Goal: Task Accomplishment & Management: Manage account settings

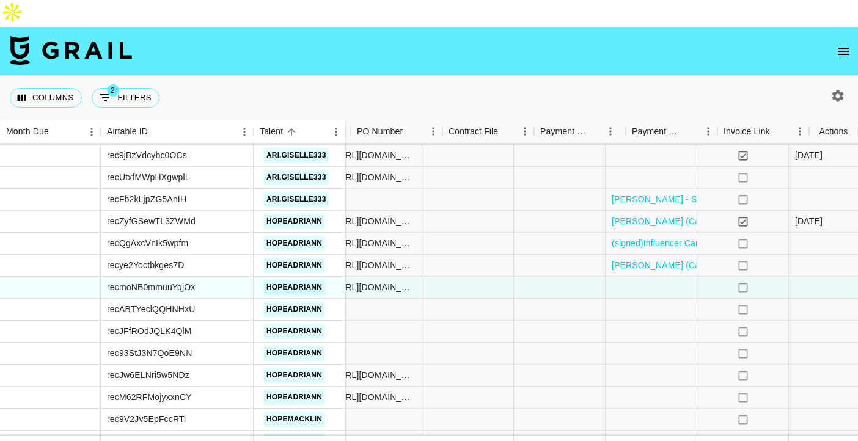
scroll to position [1191, 865]
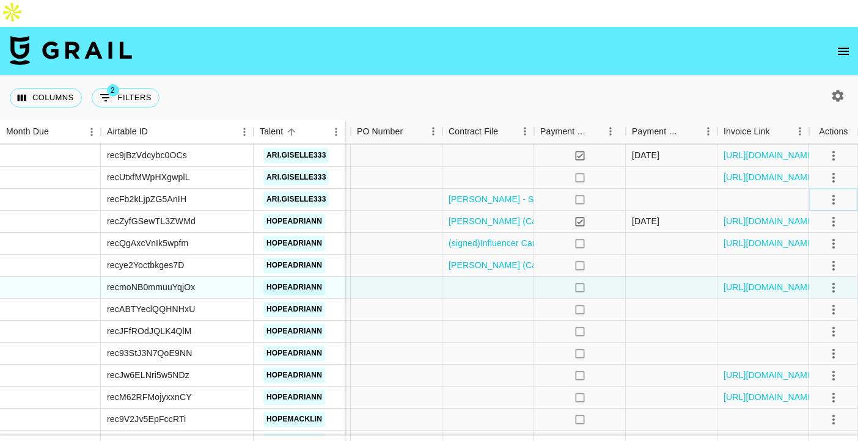
click at [838, 192] on icon "select merge strategy" at bounding box center [833, 199] width 15 height 15
click at [833, 195] on li "Confirm" at bounding box center [817, 199] width 79 height 22
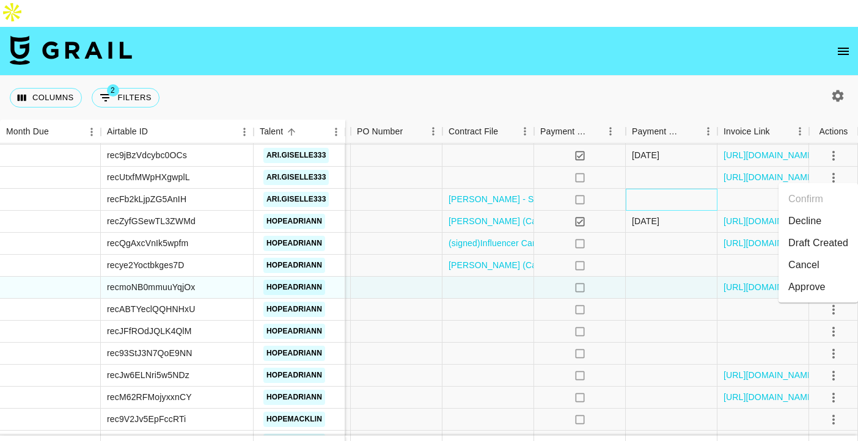
click at [670, 189] on div at bounding box center [672, 200] width 92 height 22
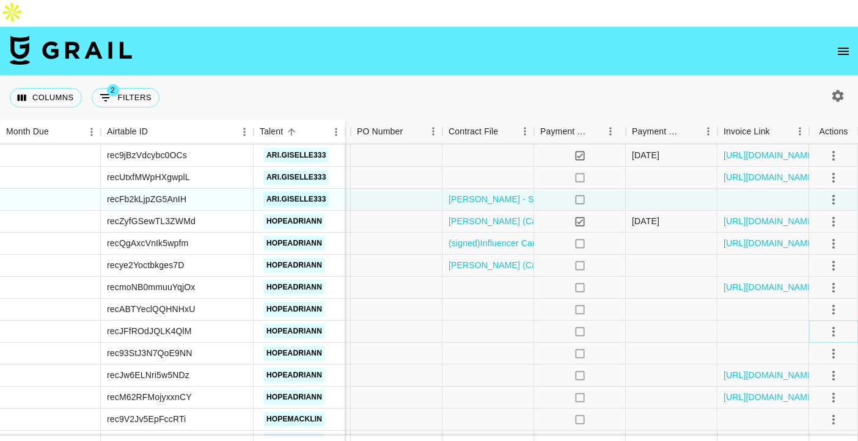
click at [828, 324] on icon "select merge strategy" at bounding box center [833, 331] width 15 height 15
click at [811, 372] on li "Draft Created" at bounding box center [817, 375] width 79 height 22
click at [732, 343] on div at bounding box center [763, 354] width 92 height 22
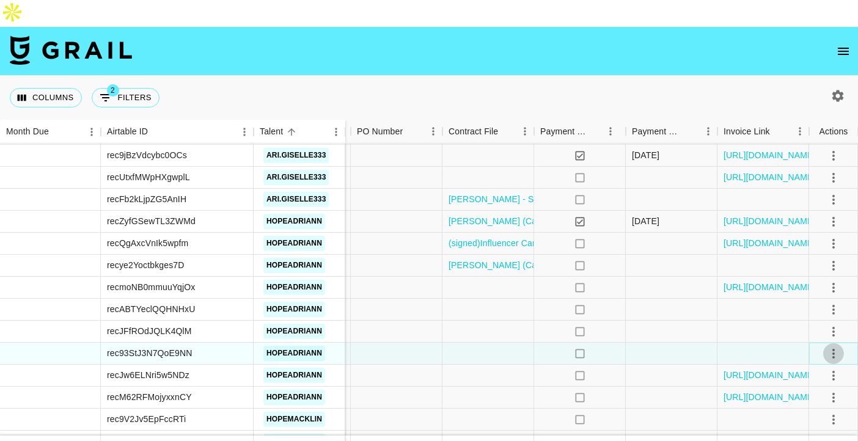
click at [838, 346] on icon "select merge strategy" at bounding box center [833, 353] width 15 height 15
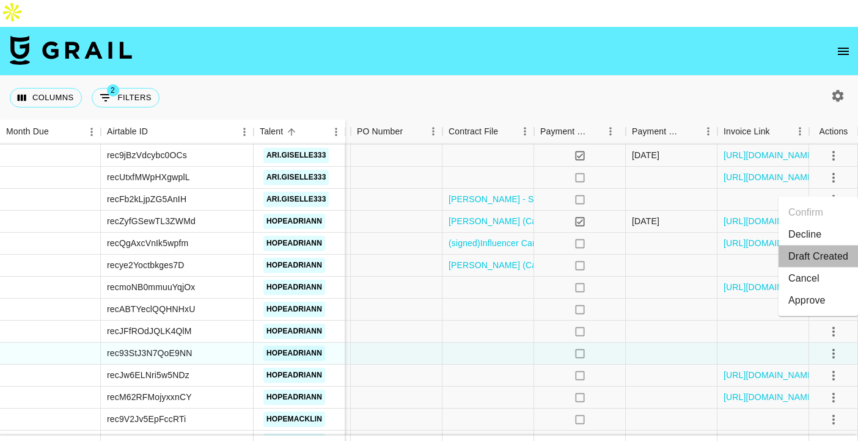
click at [828, 252] on li "Draft Created" at bounding box center [817, 257] width 79 height 22
click at [651, 299] on div at bounding box center [672, 310] width 92 height 22
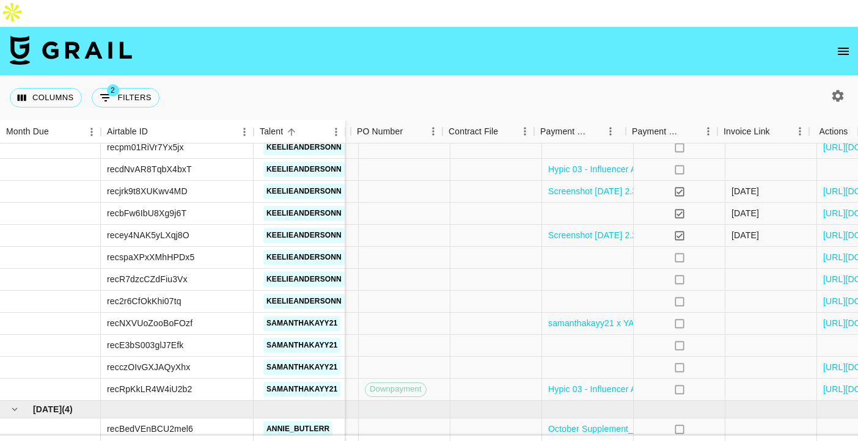
scroll to position [1595, 865]
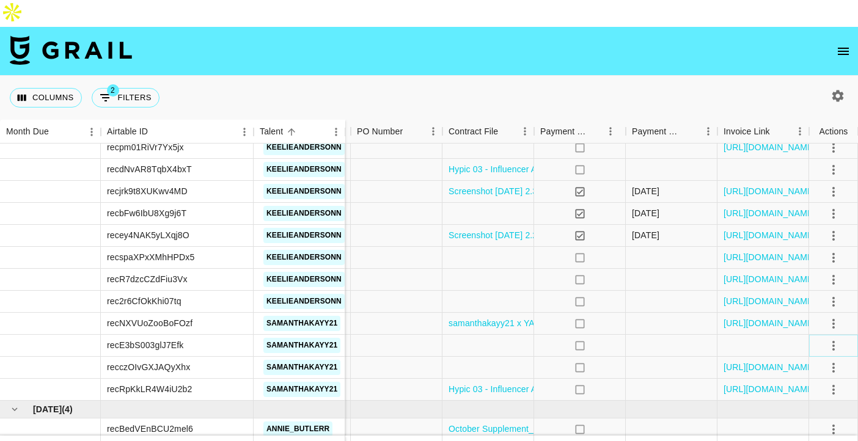
click at [828, 338] on icon "select merge strategy" at bounding box center [833, 345] width 15 height 15
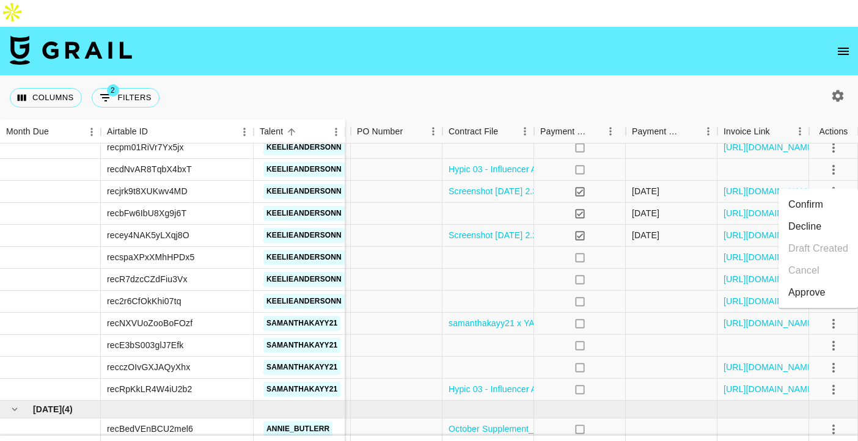
click at [812, 197] on li "Confirm" at bounding box center [817, 205] width 79 height 22
click at [655, 335] on div at bounding box center [672, 346] width 92 height 22
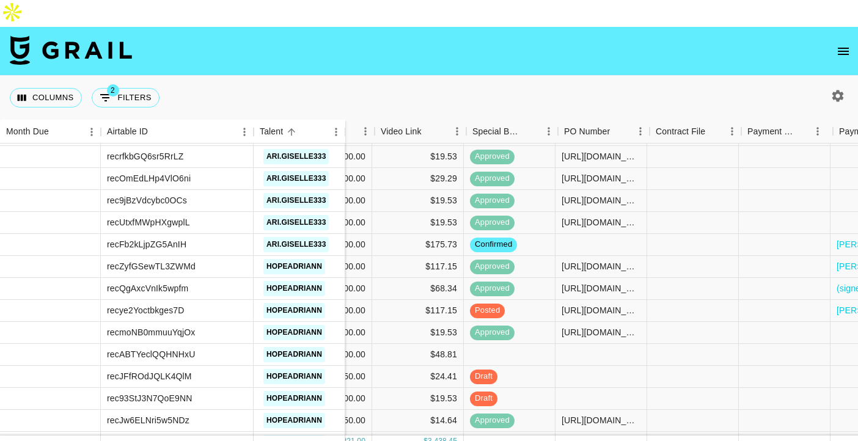
scroll to position [1146, 762]
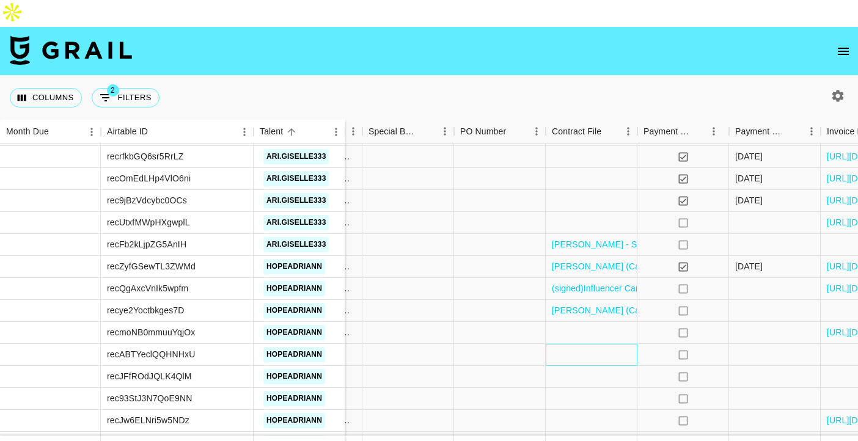
click at [610, 344] on div at bounding box center [592, 355] width 92 height 22
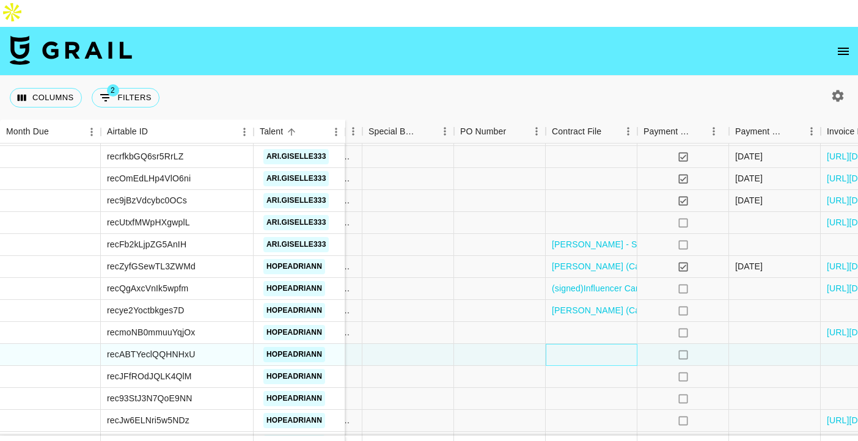
click at [610, 344] on div at bounding box center [592, 355] width 92 height 22
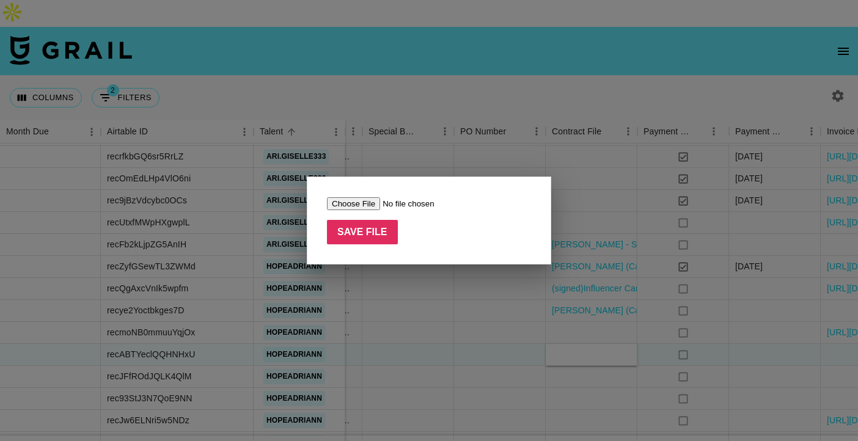
click at [375, 205] on input "file" at bounding box center [404, 203] width 155 height 13
type input "C:\fakepath\GEMZ_x_Shopfluence_Sep_2025_Influencer_Agreement_Hope_Adriann_(1)_(…"
click at [376, 235] on input "Save File" at bounding box center [362, 232] width 71 height 24
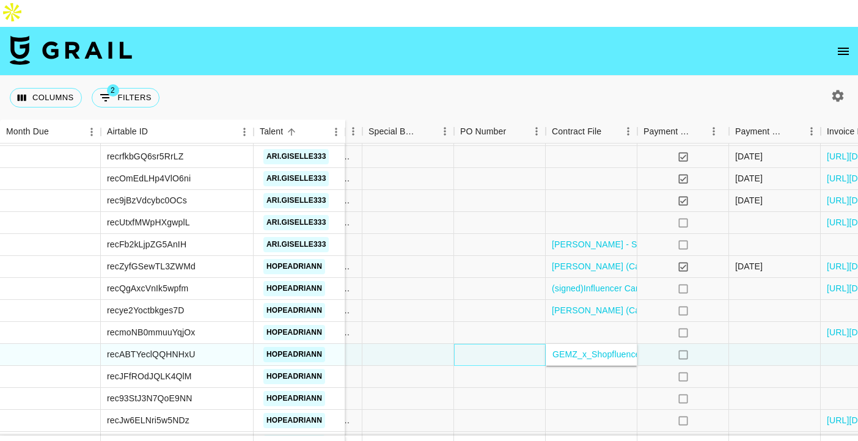
click at [480, 344] on div at bounding box center [500, 355] width 92 height 22
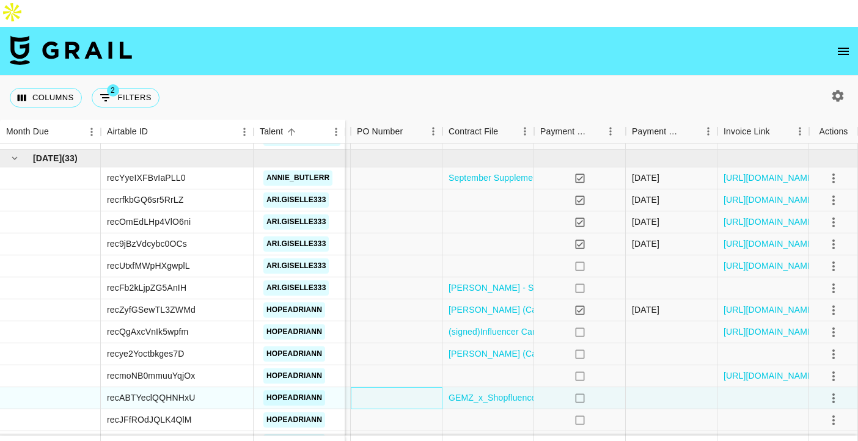
scroll to position [1091, 865]
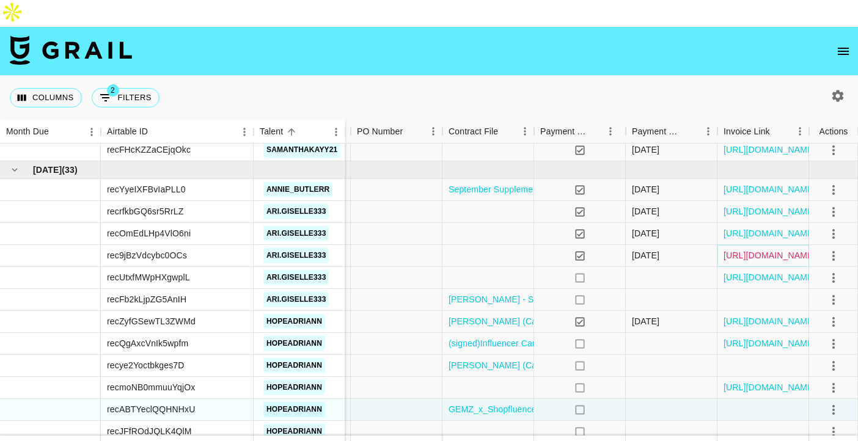
click at [731, 249] on link "[URL][DOMAIN_NAME]" at bounding box center [769, 255] width 92 height 12
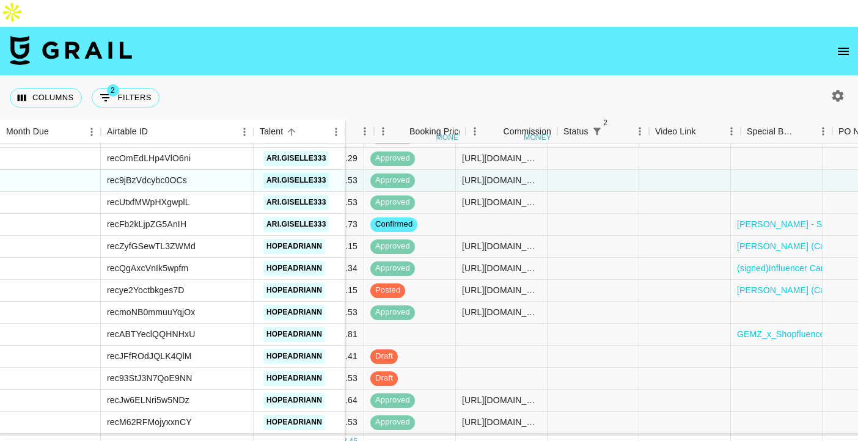
scroll to position [1166, 865]
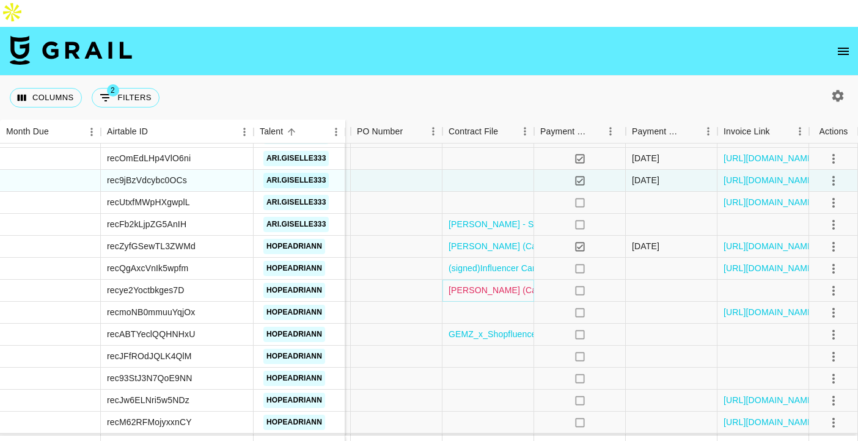
click at [489, 284] on link "[PERSON_NAME] (Campaign 2) MOA - [GEOGRAPHIC_DATA] Fully Signed.pdf" at bounding box center [604, 290] width 312 height 12
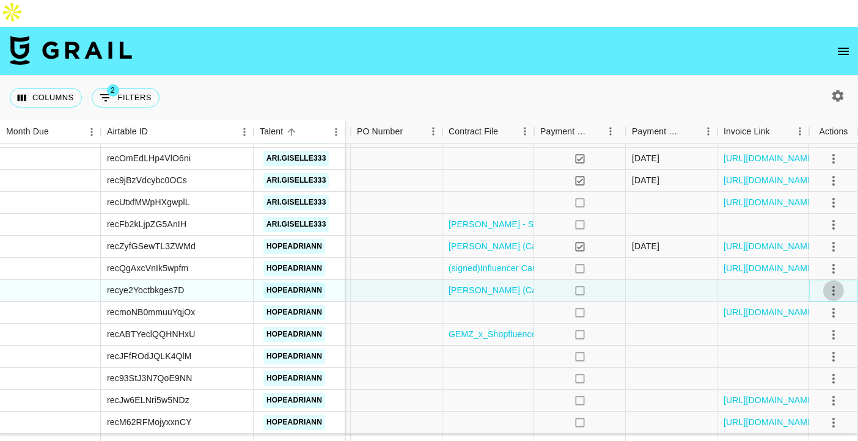
click at [836, 283] on icon "select merge strategy" at bounding box center [833, 290] width 15 height 15
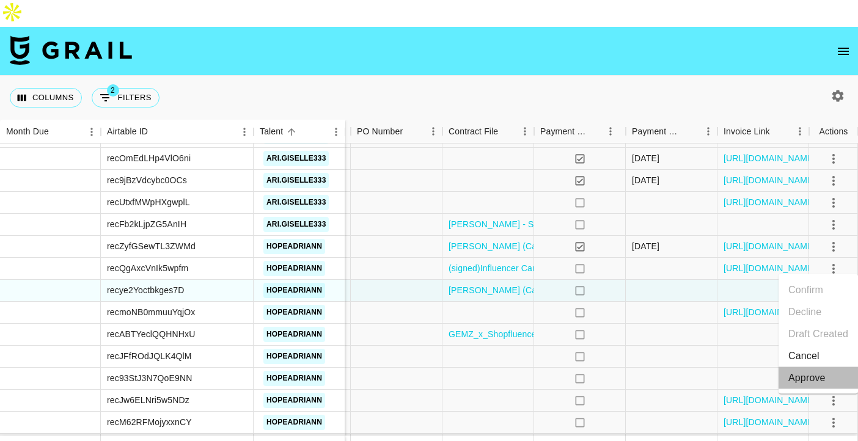
click at [795, 378] on div "Approve" at bounding box center [806, 378] width 37 height 15
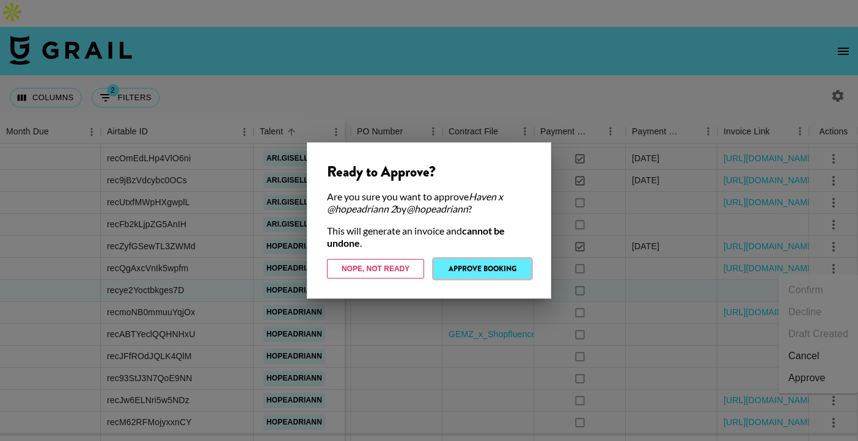
click at [503, 268] on button "Approve Booking" at bounding box center [482, 269] width 97 height 20
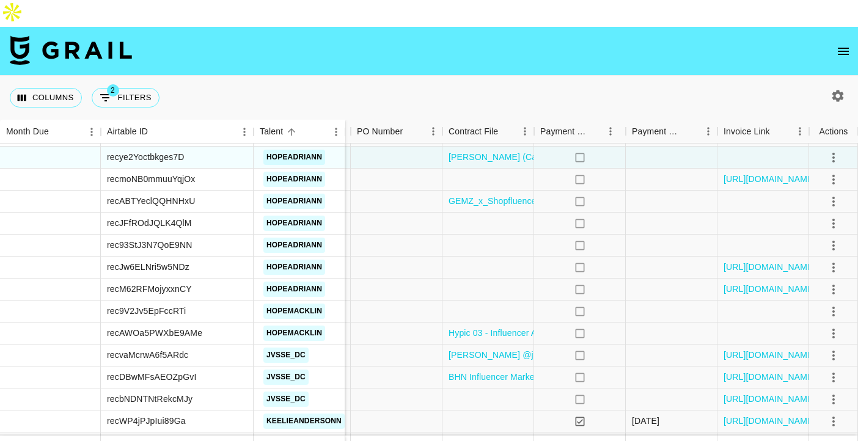
scroll to position [1311, 865]
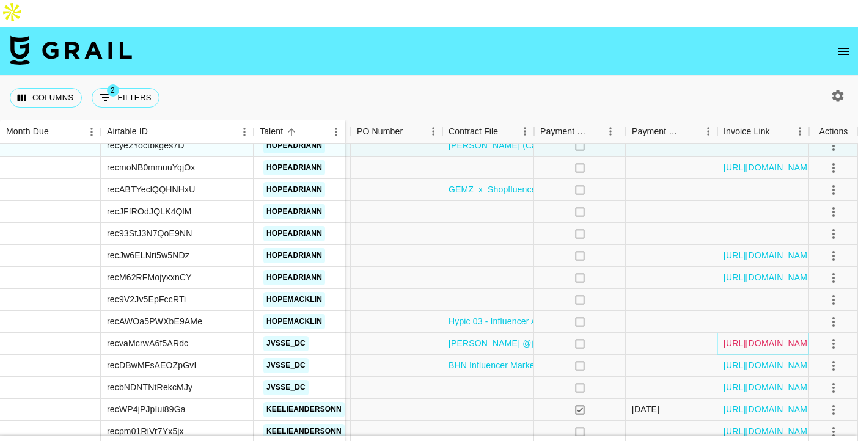
click at [753, 337] on link "[URL][DOMAIN_NAME]" at bounding box center [769, 343] width 92 height 12
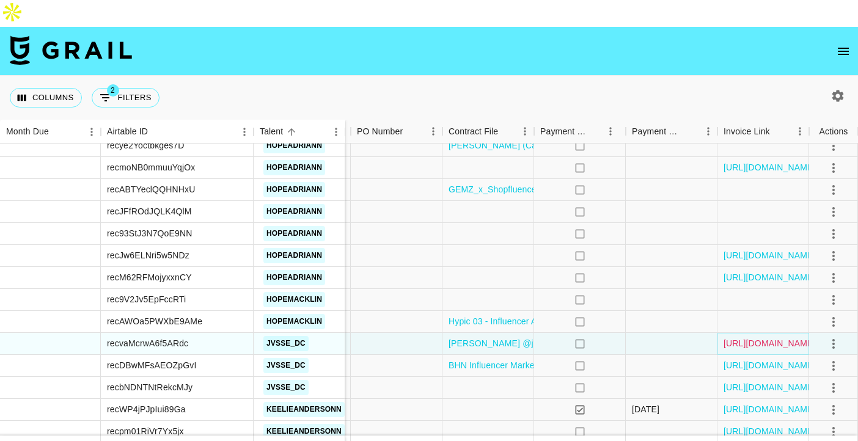
click at [756, 337] on link "[URL][DOMAIN_NAME]" at bounding box center [769, 343] width 92 height 12
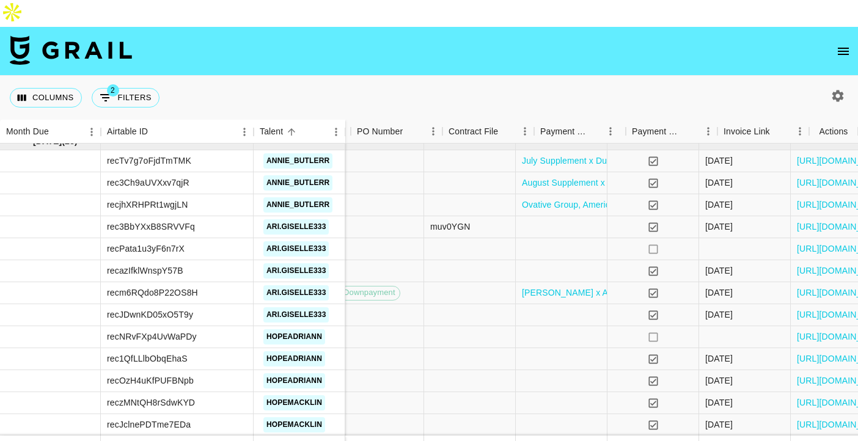
scroll to position [530, 865]
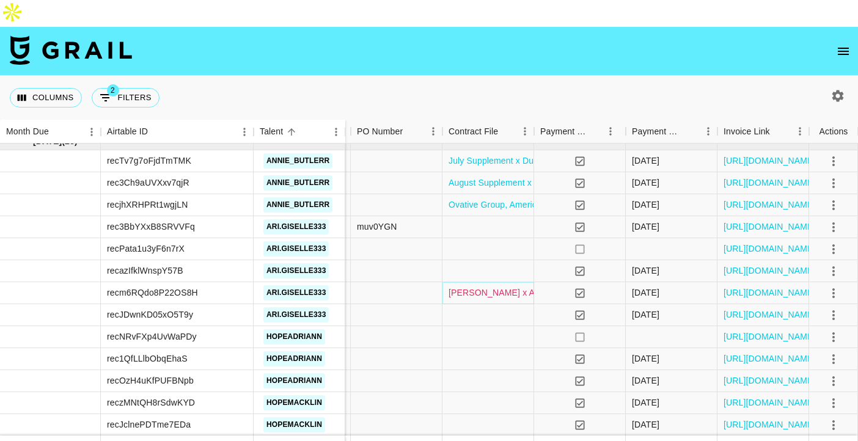
click at [509, 287] on link "[PERSON_NAME] x Astra MOA FEA.pdf" at bounding box center [526, 293] width 156 height 12
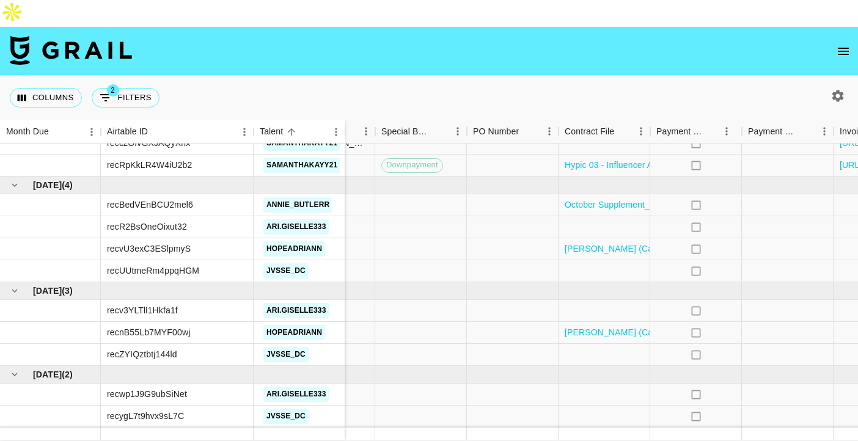
scroll to position [1820, 749]
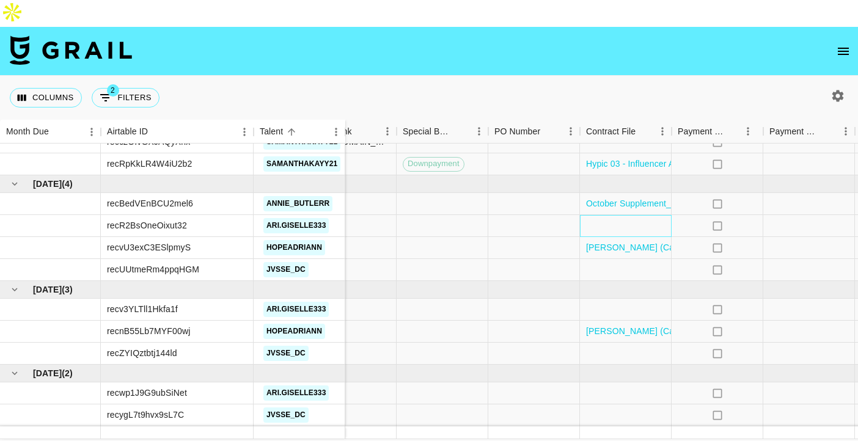
click at [605, 215] on div at bounding box center [626, 226] width 92 height 22
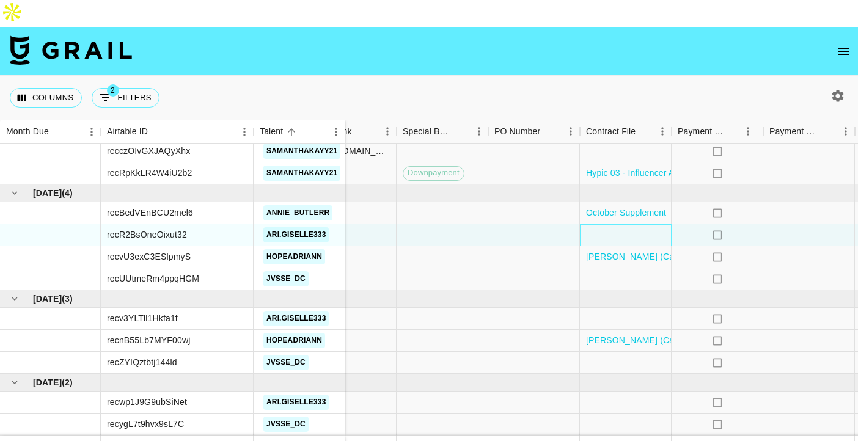
scroll to position [1811, 728]
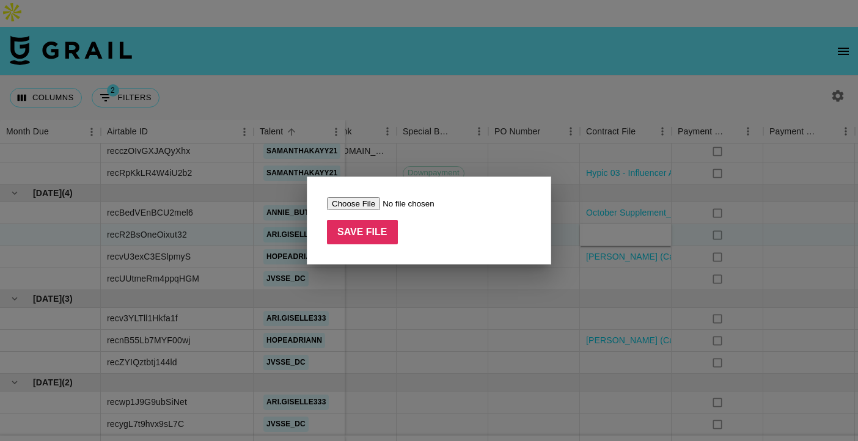
click at [353, 205] on input "file" at bounding box center [404, 203] width 155 height 13
type input "C:\fakepath\[PERSON_NAME] x Astra MOA FEA.pdf"
click at [378, 233] on input "Save File" at bounding box center [362, 232] width 71 height 24
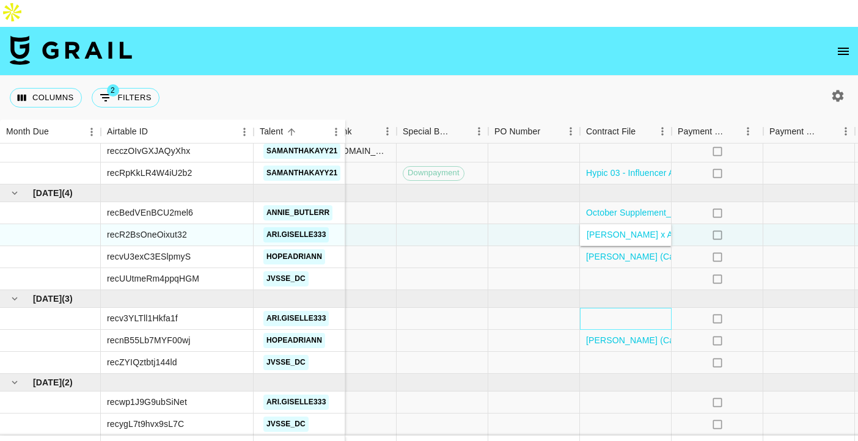
click at [624, 308] on div at bounding box center [626, 319] width 92 height 22
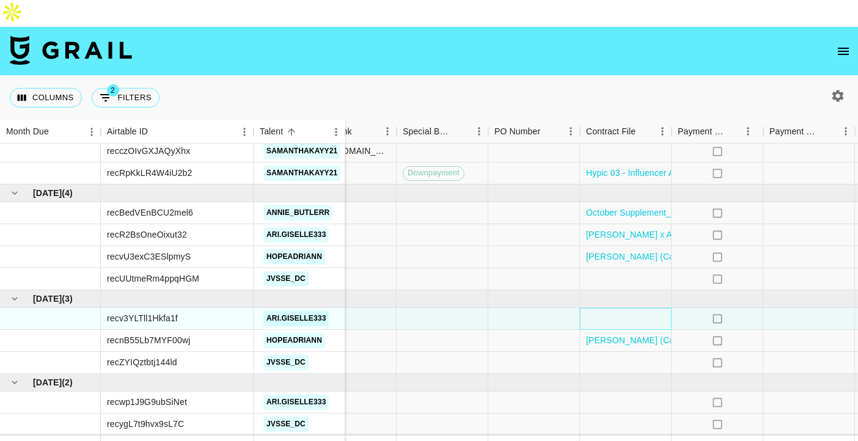
click at [624, 308] on div at bounding box center [626, 319] width 92 height 22
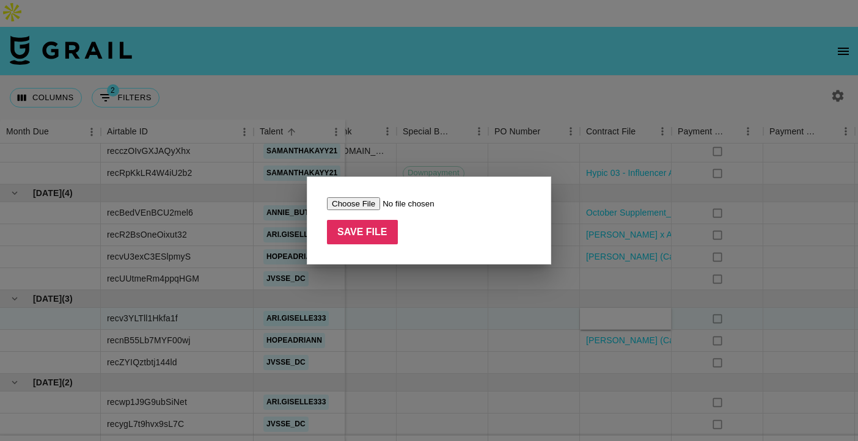
click at [369, 204] on input "file" at bounding box center [404, 203] width 155 height 13
type input "C:\fakepath\[PERSON_NAME] x Astra MOA FEA.pdf"
click at [359, 242] on input "Save File" at bounding box center [362, 232] width 71 height 24
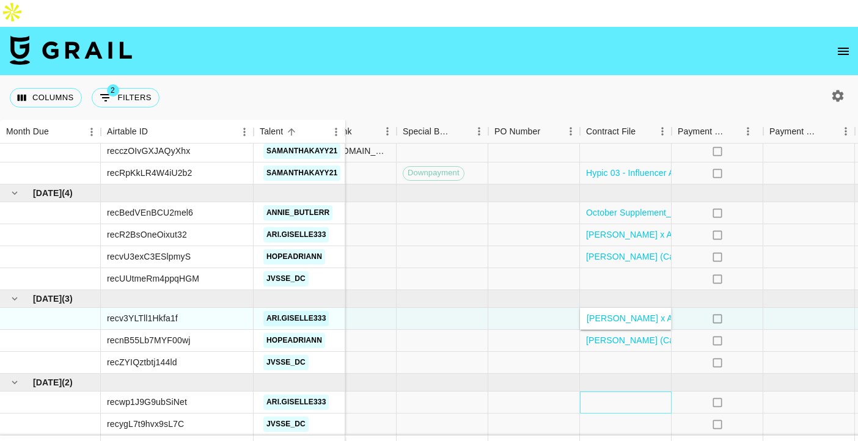
click at [611, 392] on div at bounding box center [626, 403] width 92 height 22
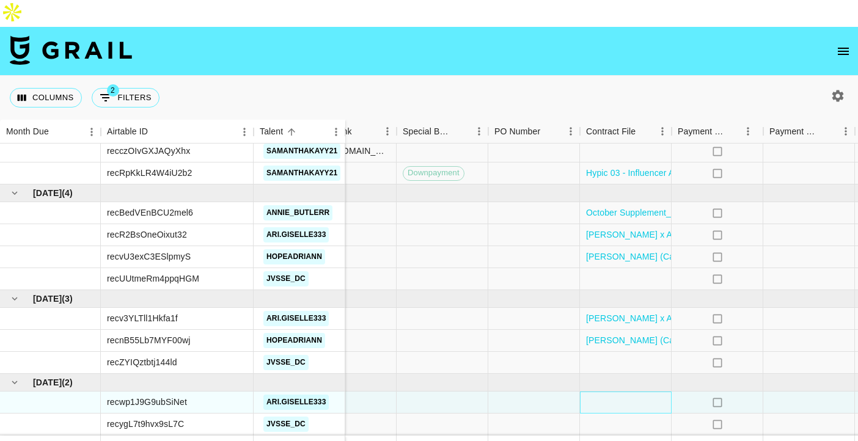
click at [611, 392] on div at bounding box center [626, 403] width 92 height 22
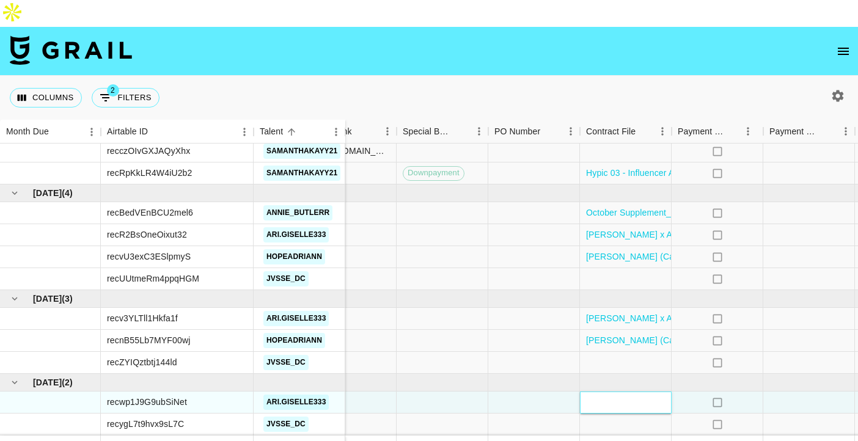
click at [616, 392] on div at bounding box center [626, 403] width 92 height 22
click at [575, 392] on div at bounding box center [534, 403] width 92 height 22
click at [605, 392] on div at bounding box center [626, 403] width 92 height 22
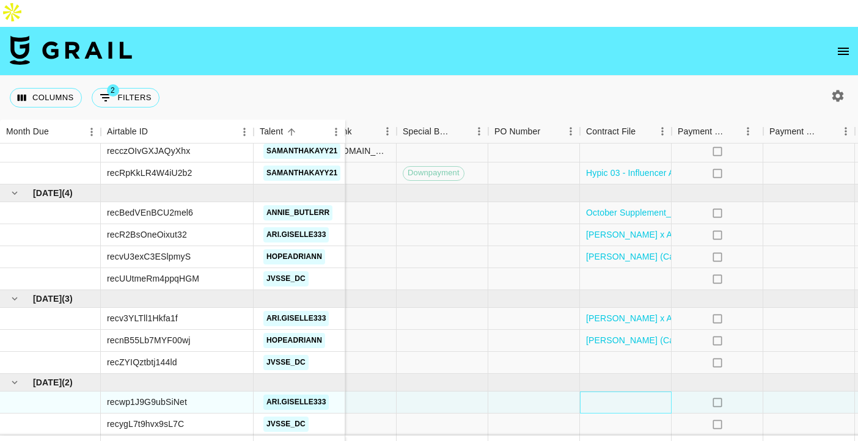
click at [605, 392] on div at bounding box center [626, 403] width 92 height 22
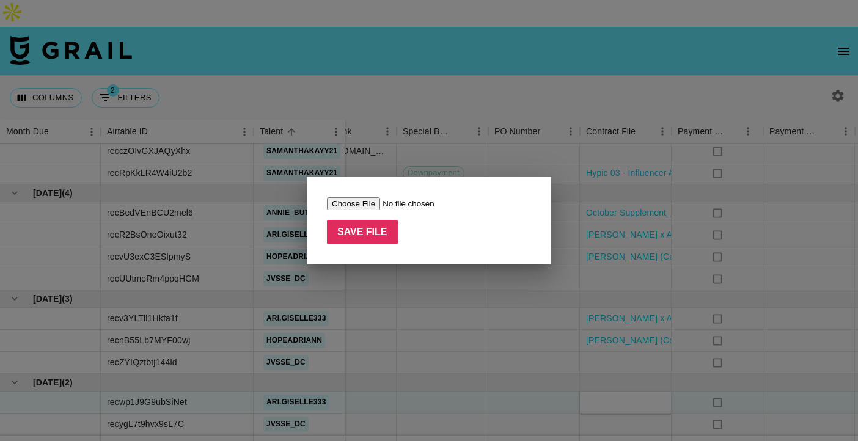
click at [342, 199] on input "file" at bounding box center [404, 203] width 155 height 13
type input "C:\fakepath\[PERSON_NAME] x Astra MOA FEA.pdf"
click at [379, 231] on input "Save File" at bounding box center [362, 232] width 71 height 24
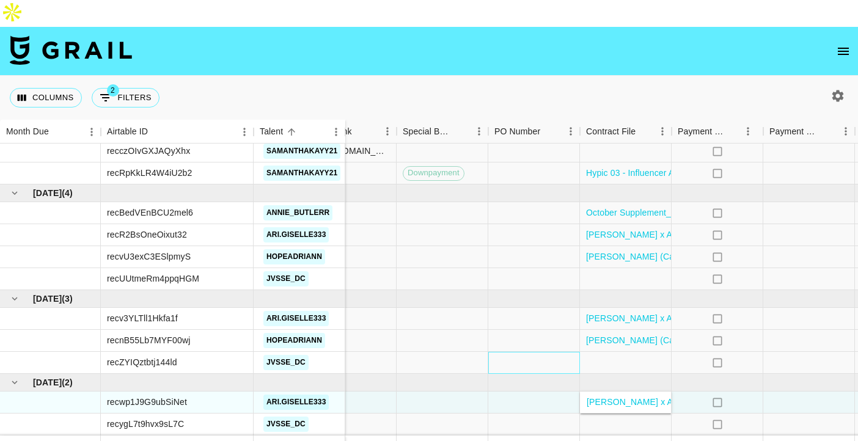
click at [545, 352] on div at bounding box center [534, 363] width 92 height 22
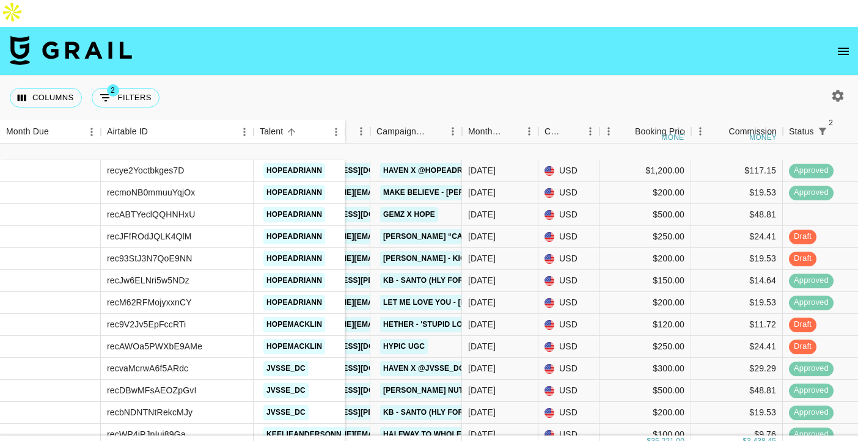
scroll to position [1811, 158]
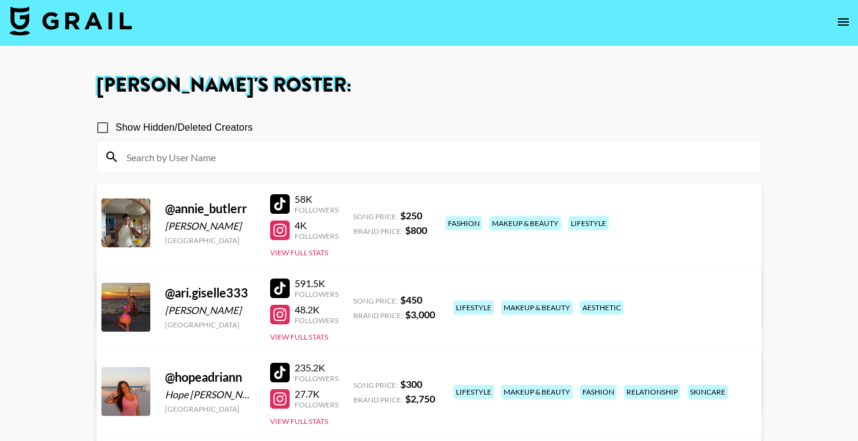
scroll to position [28, 0]
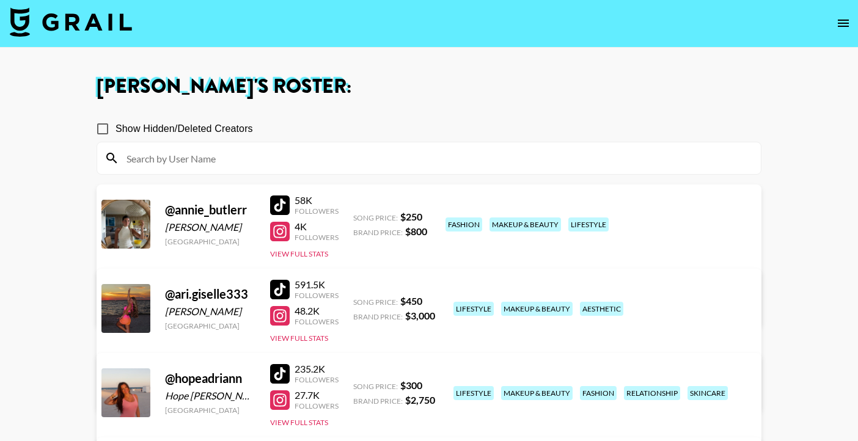
click at [279, 390] on div "235.2K Followers 27.7K Followers View Full Stats" at bounding box center [304, 393] width 68 height 70
click at [280, 418] on button "View Full Stats" at bounding box center [299, 422] width 58 height 9
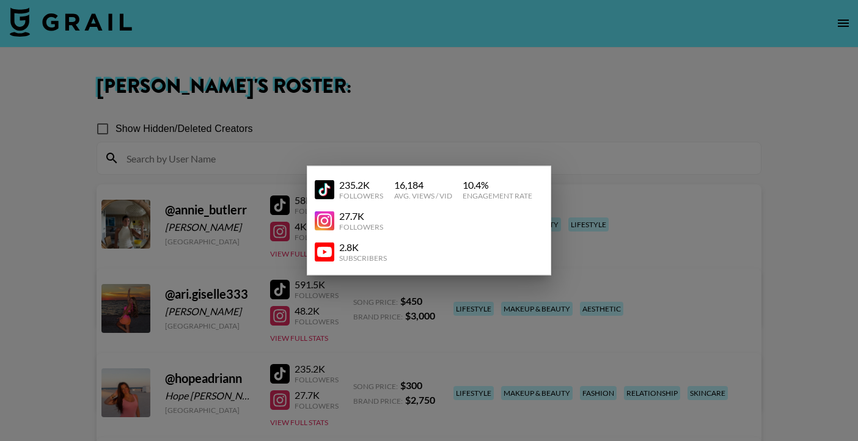
click at [648, 73] on div at bounding box center [429, 220] width 858 height 441
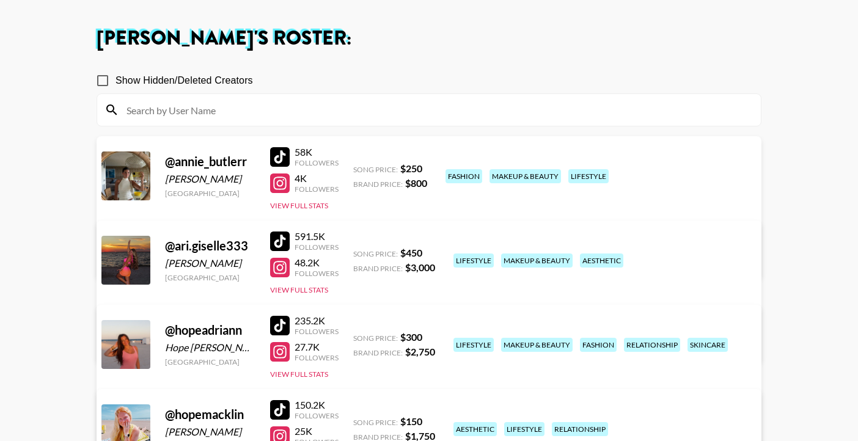
scroll to position [87, 0]
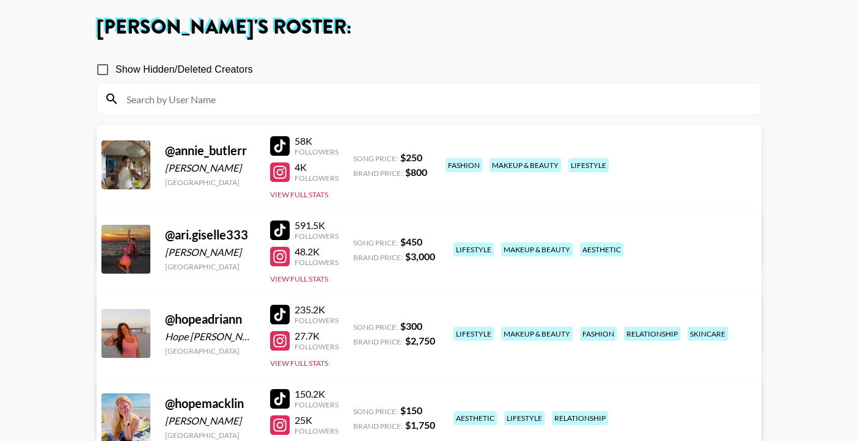
click at [277, 305] on div at bounding box center [280, 315] width 20 height 20
